Goal: Navigation & Orientation: Understand site structure

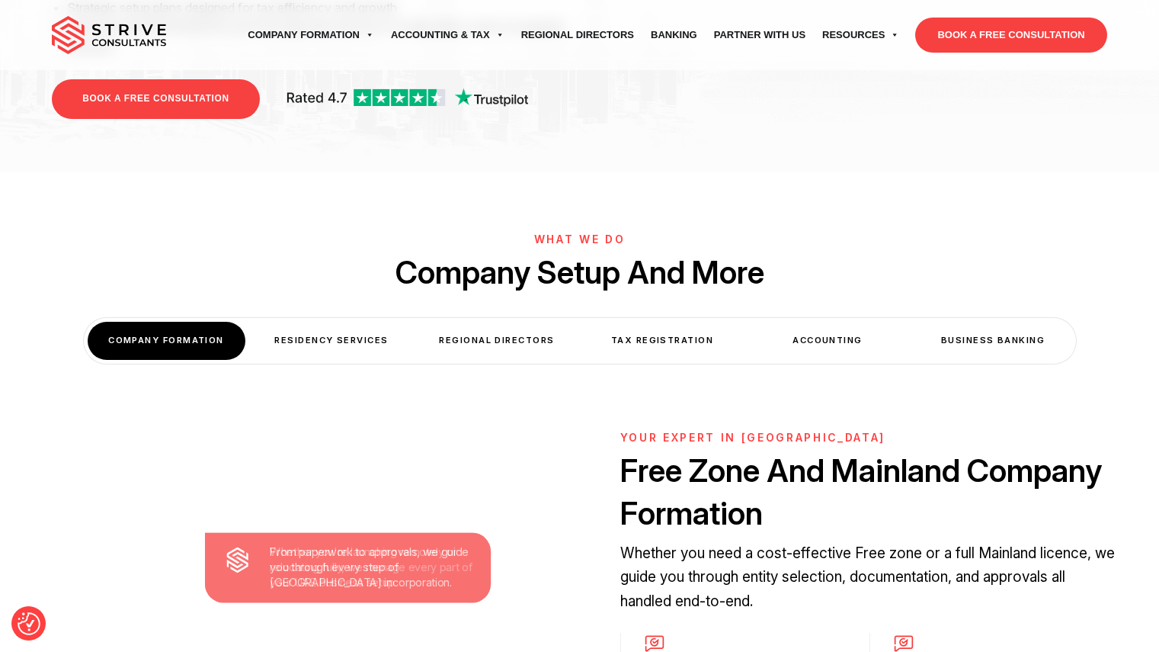
scroll to position [386, 0]
